Goal: Task Accomplishment & Management: Complete application form

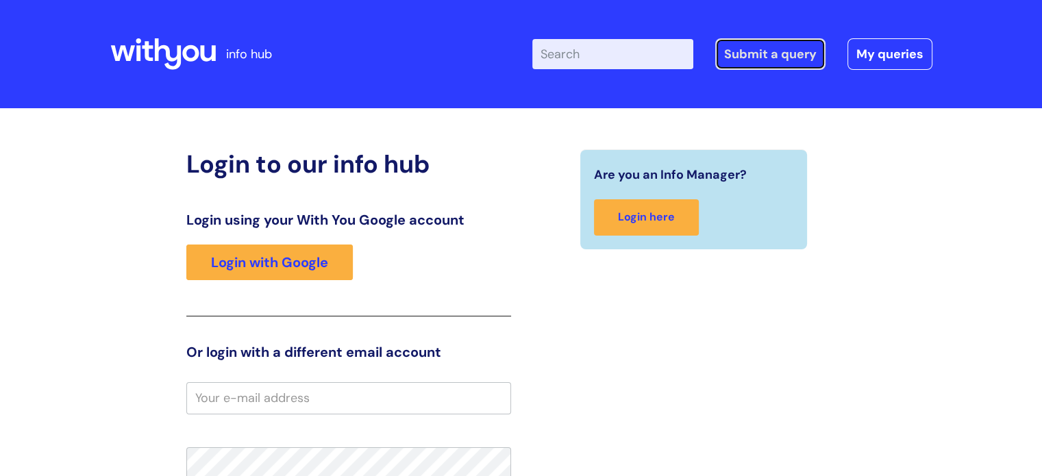
click at [761, 53] on link "Submit a query" at bounding box center [770, 54] width 110 height 32
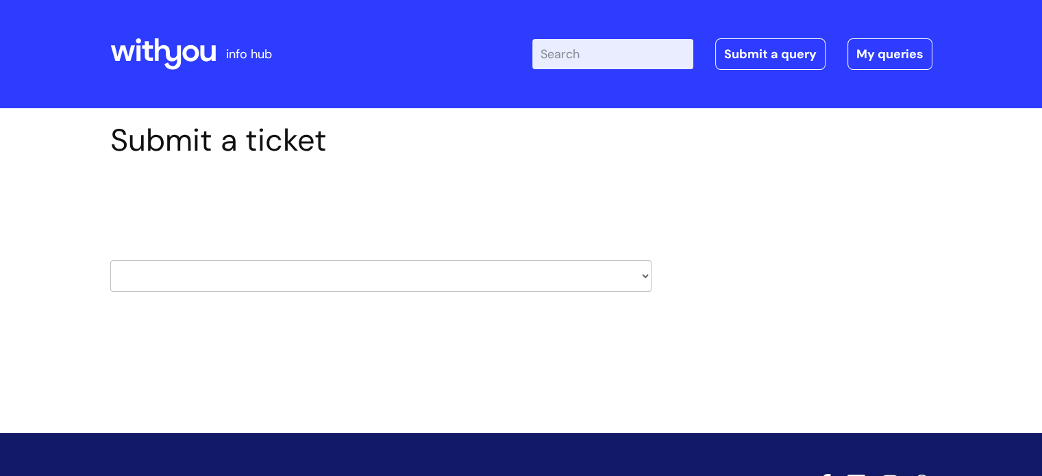
click at [647, 271] on select "HR / People IT and Support Clinical Drug Alerts Finance Accounts Data Support T…" at bounding box center [380, 276] width 541 height 32
select select "surrey_nhs_talking_therapies"
click at [110, 260] on select "HR / People IT and Support Clinical Drug Alerts Finance Accounts Data Support T…" at bounding box center [380, 276] width 541 height 32
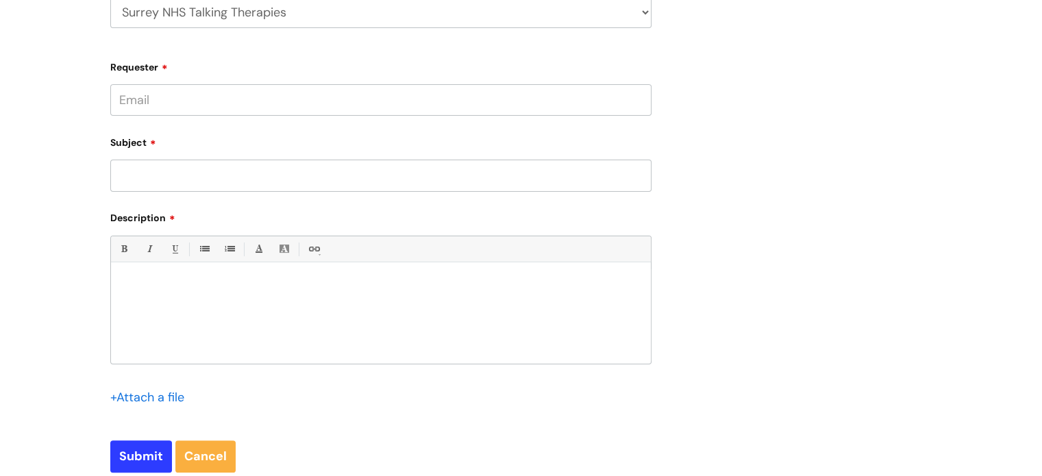
scroll to position [274, 0]
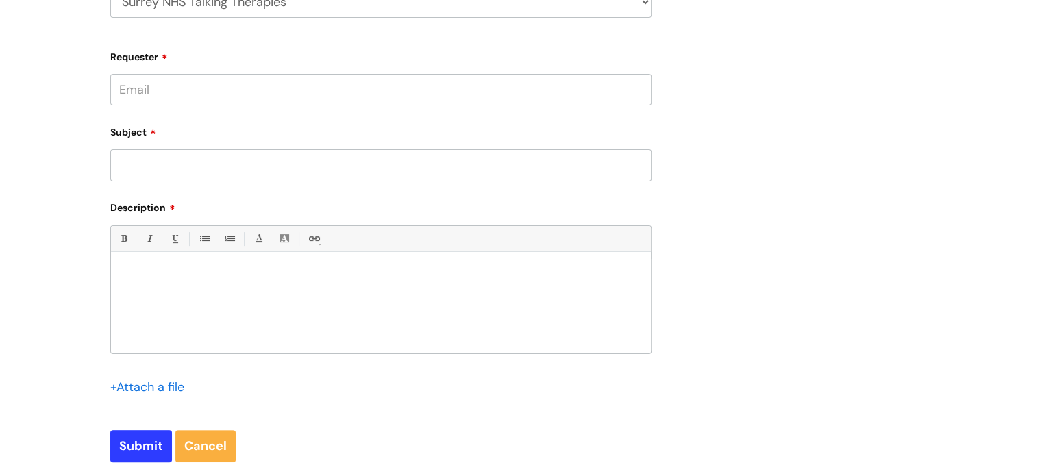
click at [561, 88] on input "Requester" at bounding box center [380, 90] width 541 height 32
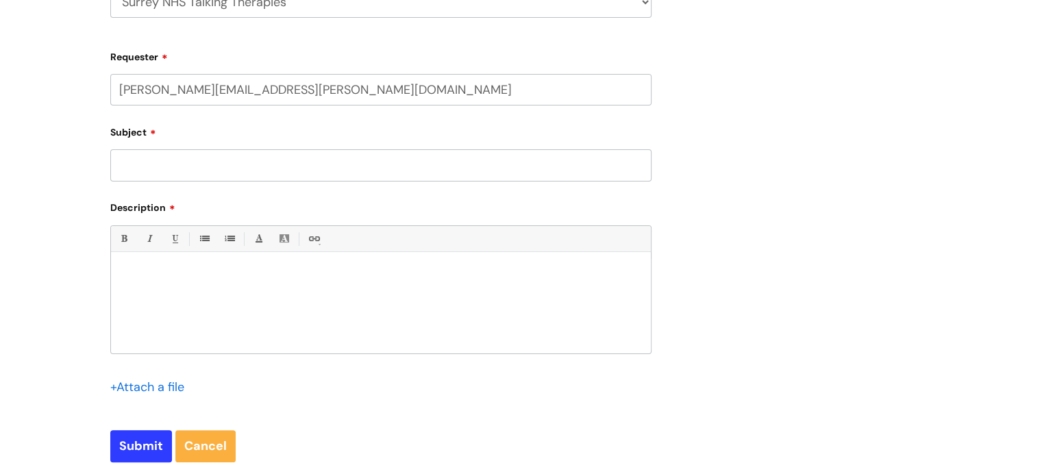
type input "joan.woodward@wearewithyou.org.uk"
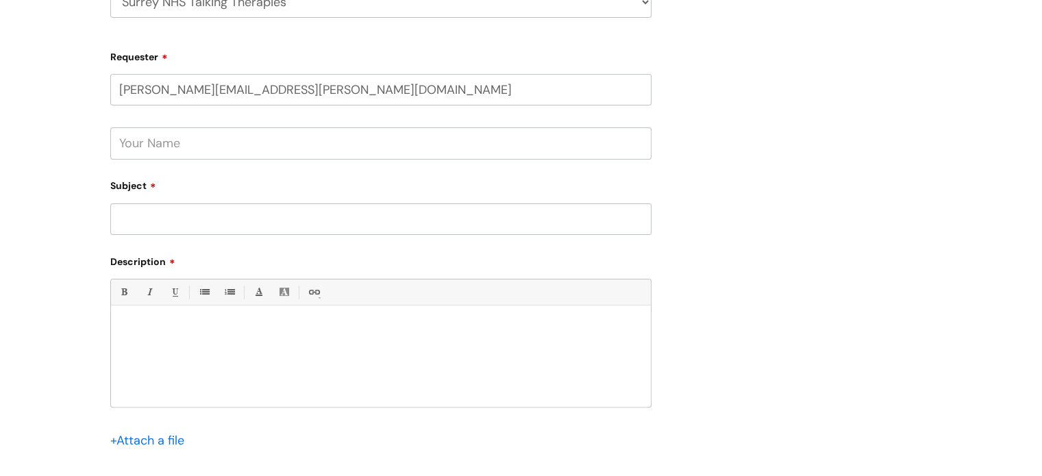
click at [561, 88] on input "joan.woodward@wearewithyou.org.uk" at bounding box center [380, 90] width 541 height 32
click at [197, 153] on input "text" at bounding box center [380, 143] width 541 height 32
type input "Joan Woodward"
paste input "BE019664"
type input "BE019664"
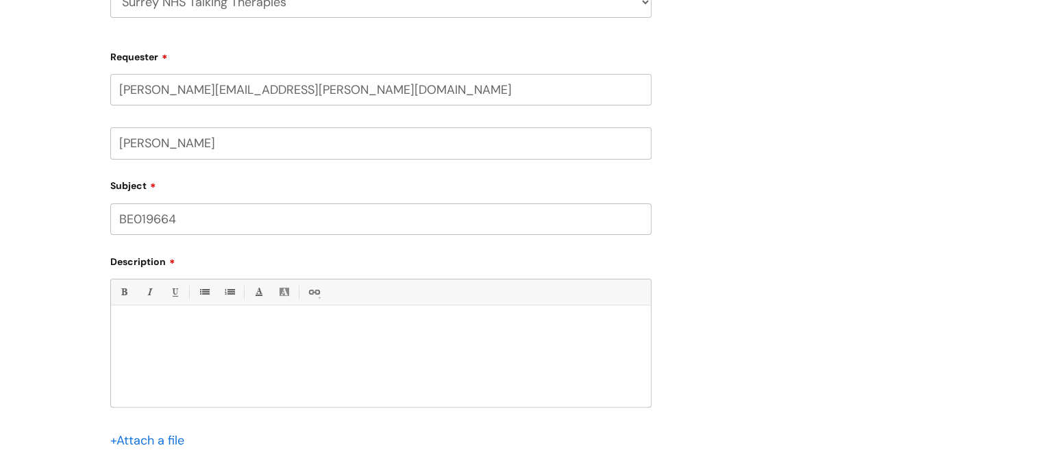
click at [180, 327] on p at bounding box center [380, 329] width 519 height 12
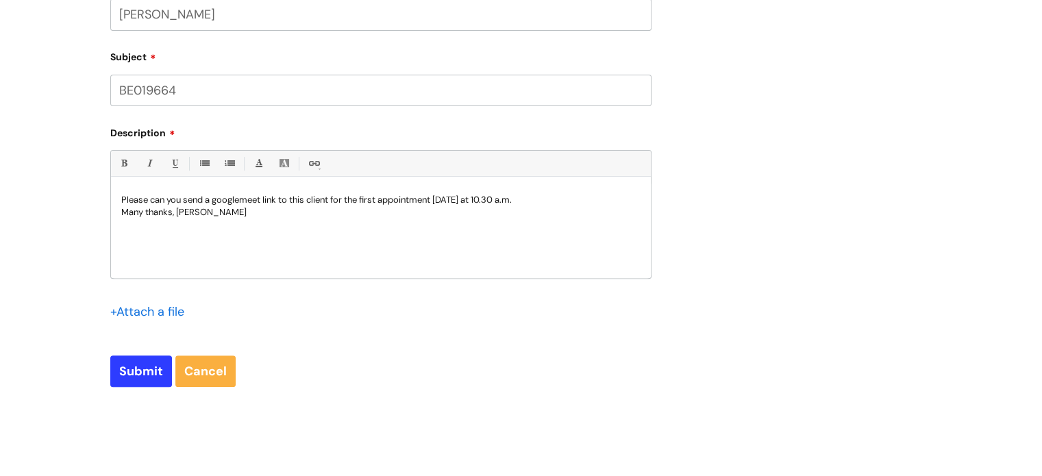
scroll to position [479, 0]
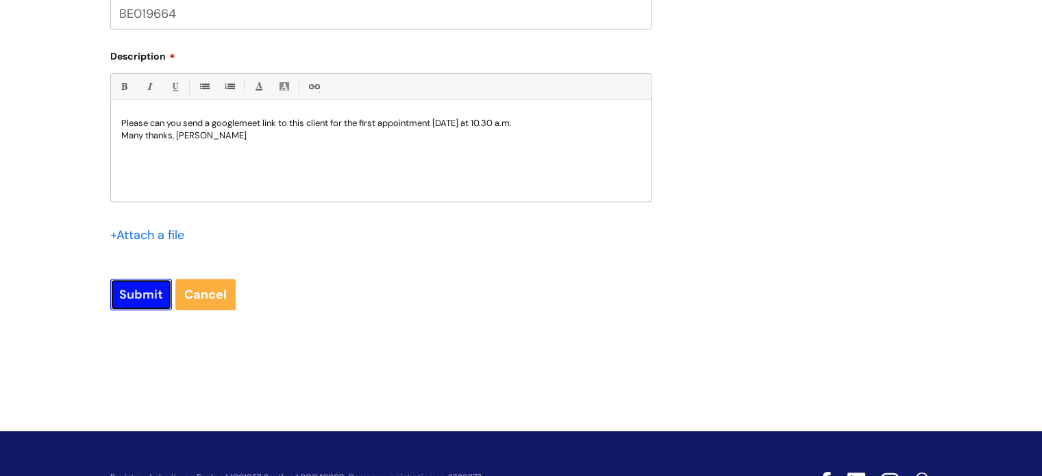
click at [156, 290] on input "Submit" at bounding box center [141, 295] width 62 height 32
type input "Please Wait..."
